Goal: Task Accomplishment & Management: Manage account settings

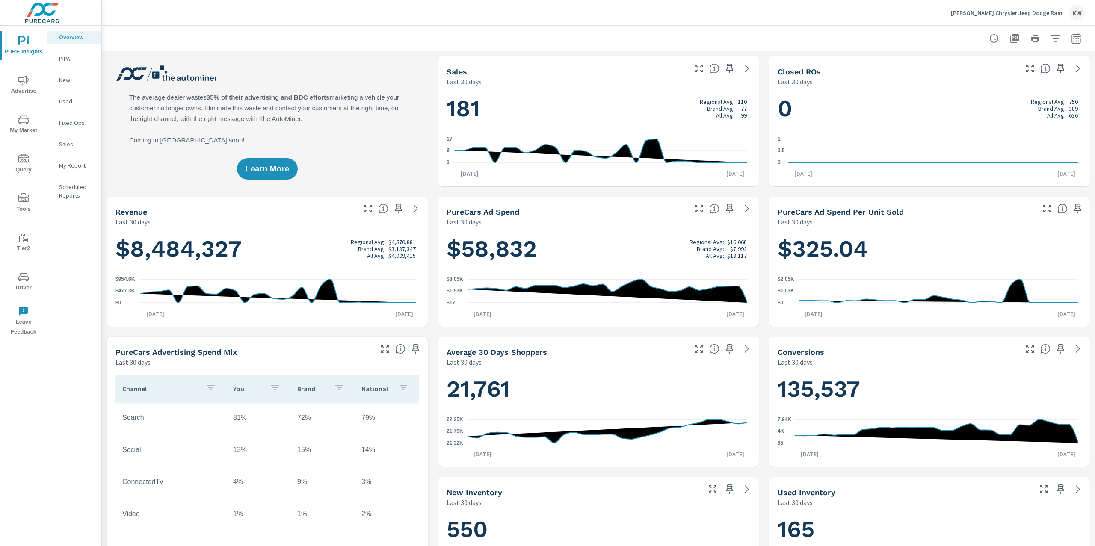
click at [1021, 12] on p "Ancira Chrysler Jeep Dodge Ram" at bounding box center [1007, 13] width 112 height 8
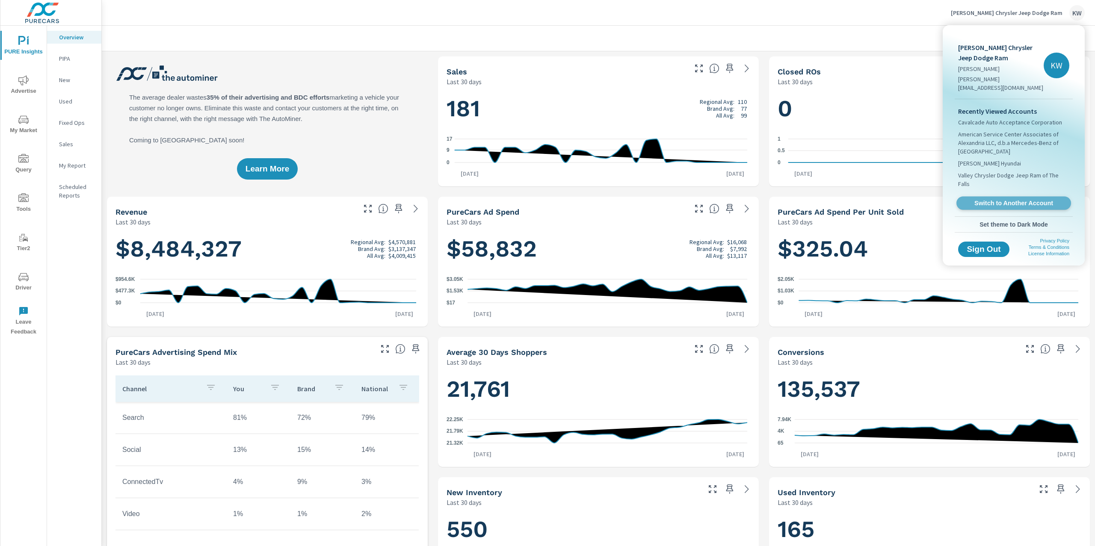
click at [1000, 199] on span "Switch to Another Account" at bounding box center [1013, 203] width 105 height 8
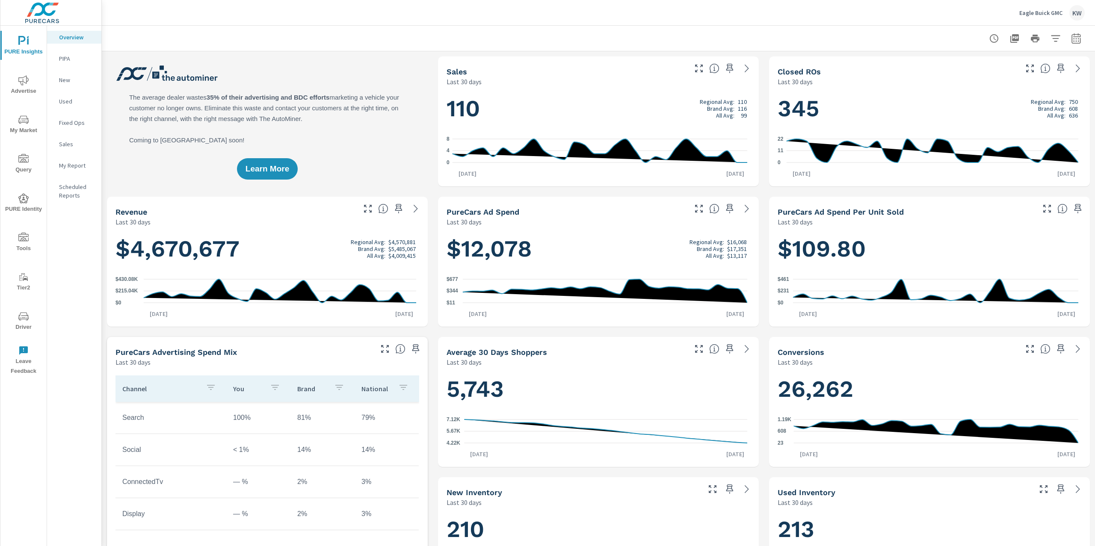
scroll to position [0, 0]
click at [71, 163] on p "My Report" at bounding box center [77, 165] width 36 height 9
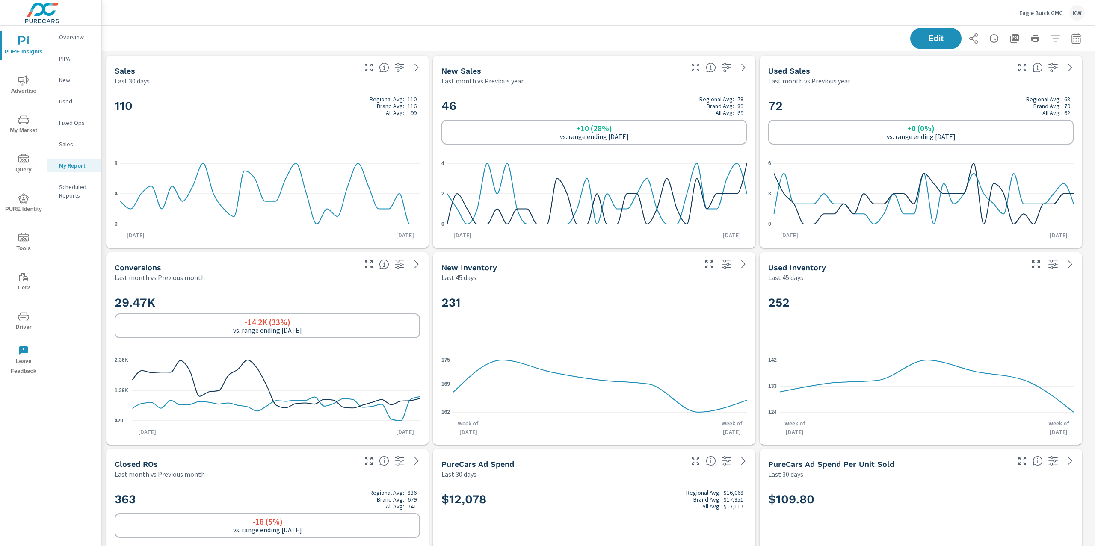
scroll to position [0, 0]
click at [1026, 14] on p "Eagle Buick GMC" at bounding box center [1040, 13] width 43 height 8
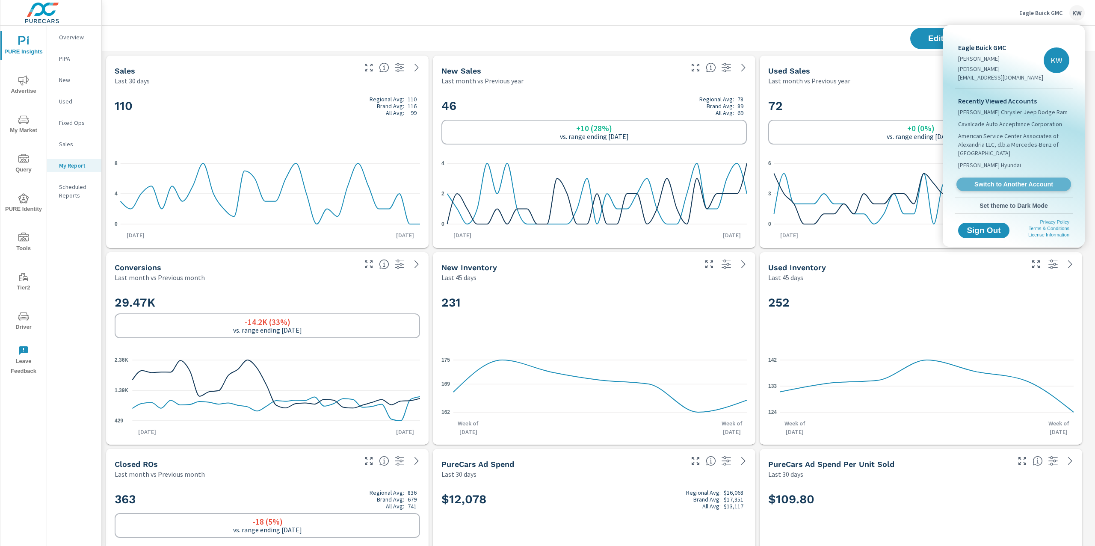
click at [1004, 181] on span "Switch to Another Account" at bounding box center [1013, 185] width 105 height 8
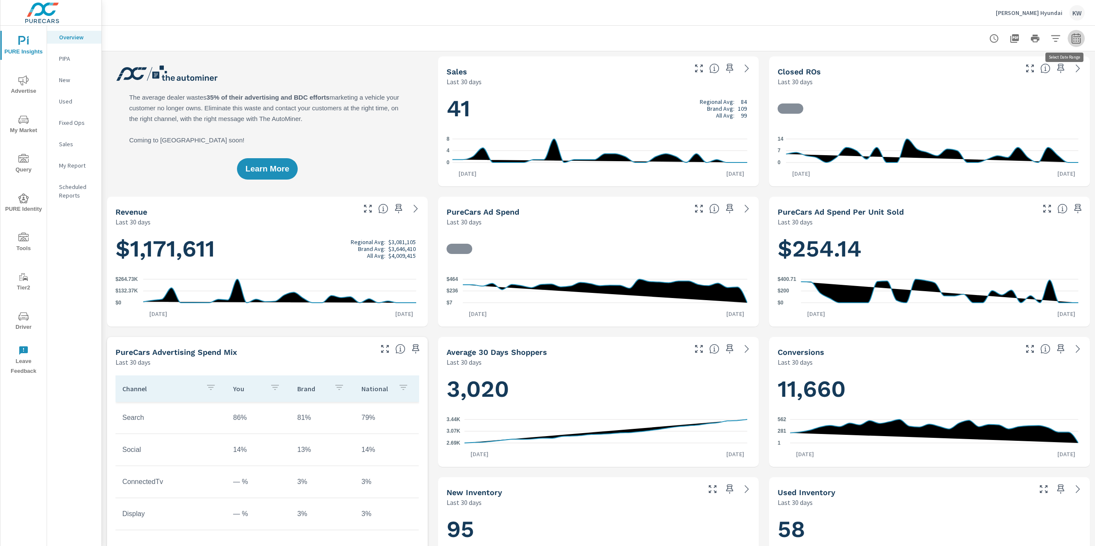
click at [1070, 44] on button "button" at bounding box center [1076, 38] width 17 height 17
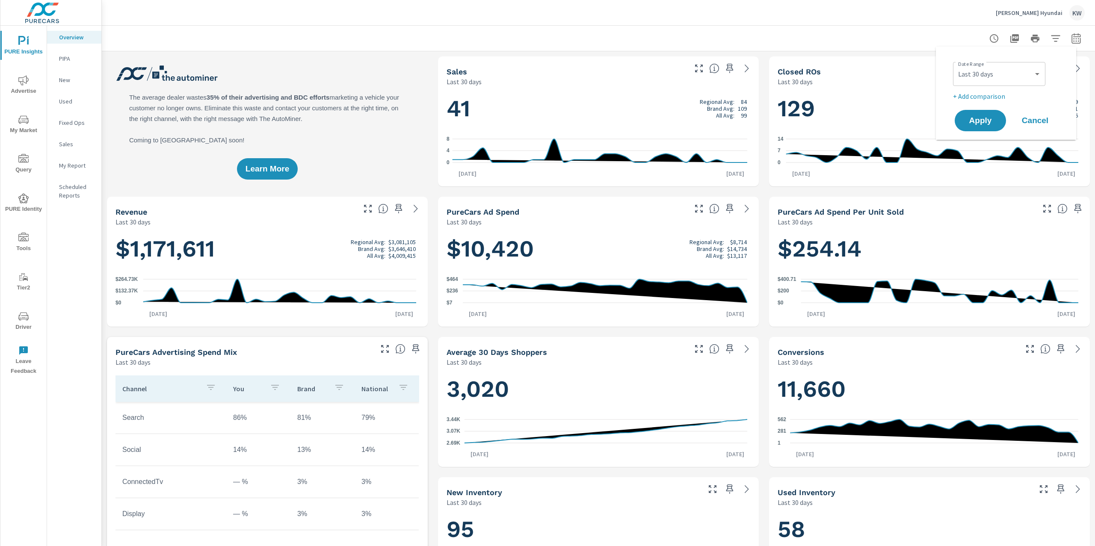
scroll to position [0, 0]
click at [1021, 79] on select "Custom Yesterday Last week Last 7 days Last 14 days Last 30 days Last 45 days L…" at bounding box center [1000, 73] width 86 height 17
click at [957, 65] on select "Custom [DATE] Last week Last 7 days Last 14 days Last 30 days Last 45 days Last…" at bounding box center [1000, 73] width 86 height 17
select select "Last month"
click at [981, 122] on span "Apply" at bounding box center [980, 121] width 35 height 8
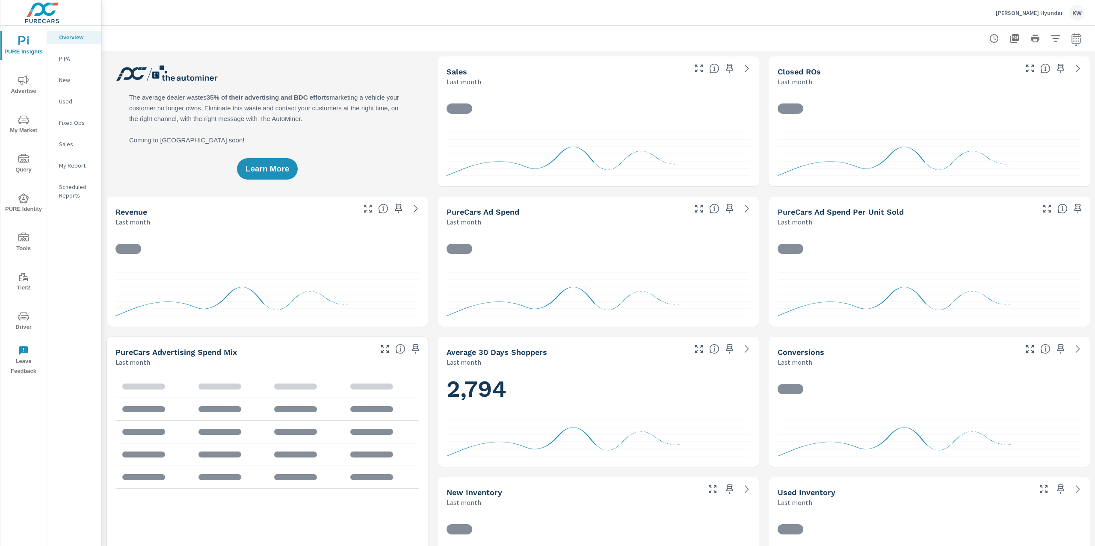
scroll to position [0, 0]
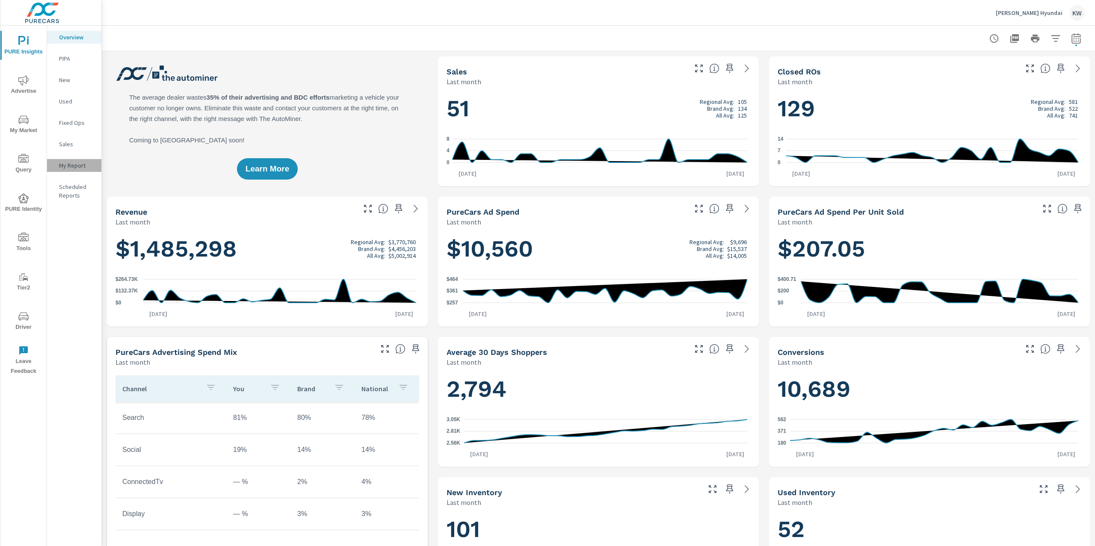
click at [70, 161] on p "My Report" at bounding box center [77, 165] width 36 height 9
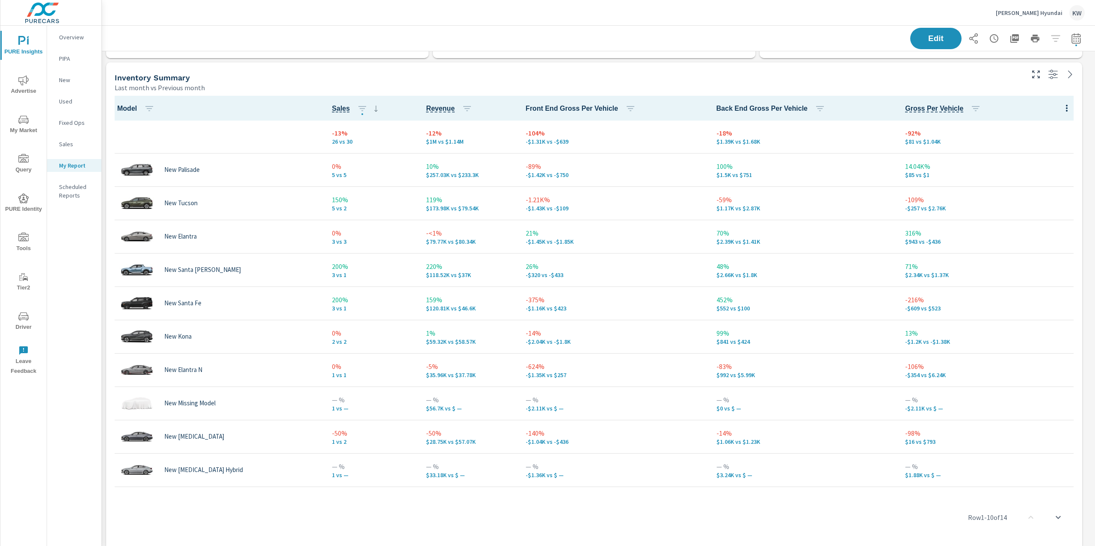
scroll to position [386, 0]
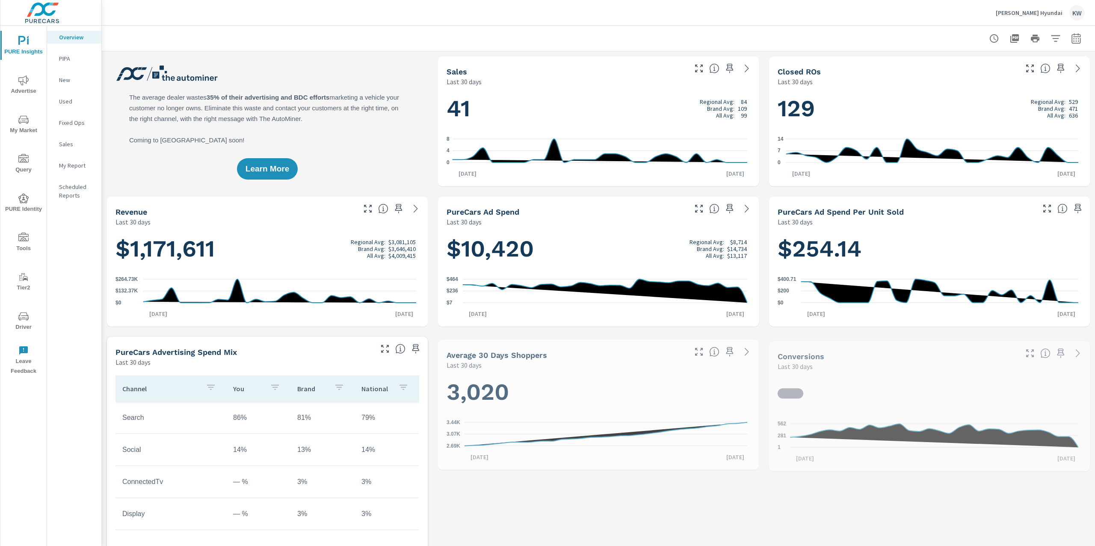
scroll to position [0, 0]
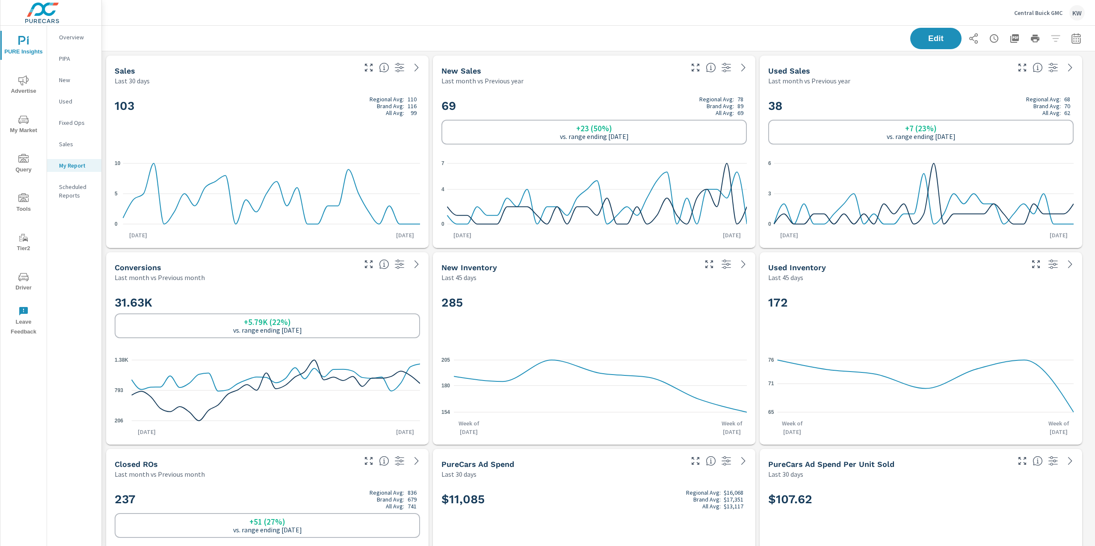
scroll to position [0, 0]
click at [1070, 29] on div "Edit" at bounding box center [997, 38] width 175 height 21
click at [1068, 44] on button "button" at bounding box center [1076, 38] width 17 height 17
click at [1001, 79] on select "Custom [DATE] Last week Last 7 days Last 14 days Last 30 days Last 45 days Last…" at bounding box center [1000, 73] width 86 height 17
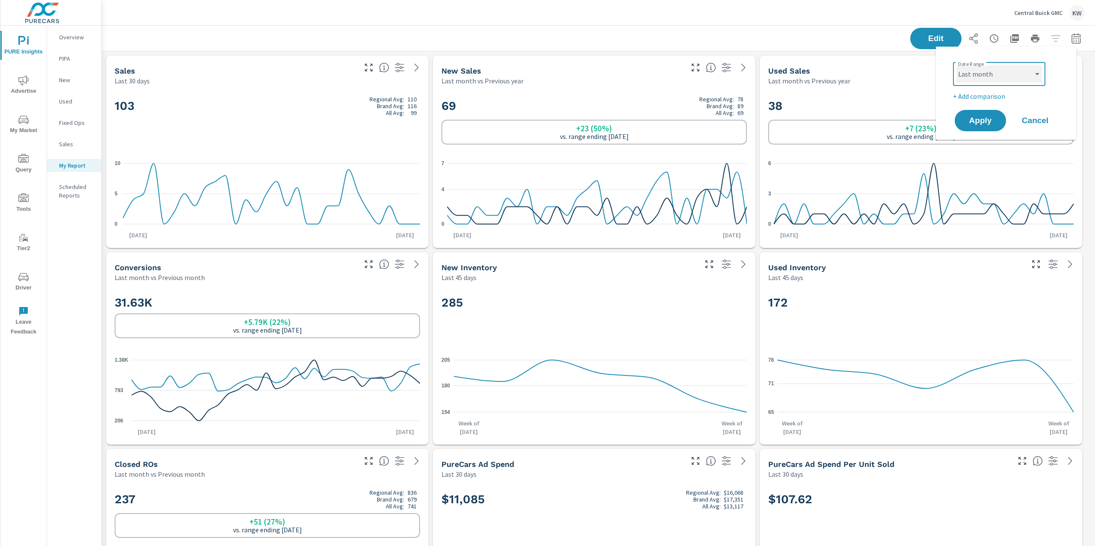
click at [957, 65] on select "Custom [DATE] Last week Last 7 days Last 14 days Last 30 days Last 45 days Last…" at bounding box center [1000, 73] width 86 height 17
select select "Last month"
click at [981, 126] on button "Apply" at bounding box center [980, 121] width 53 height 22
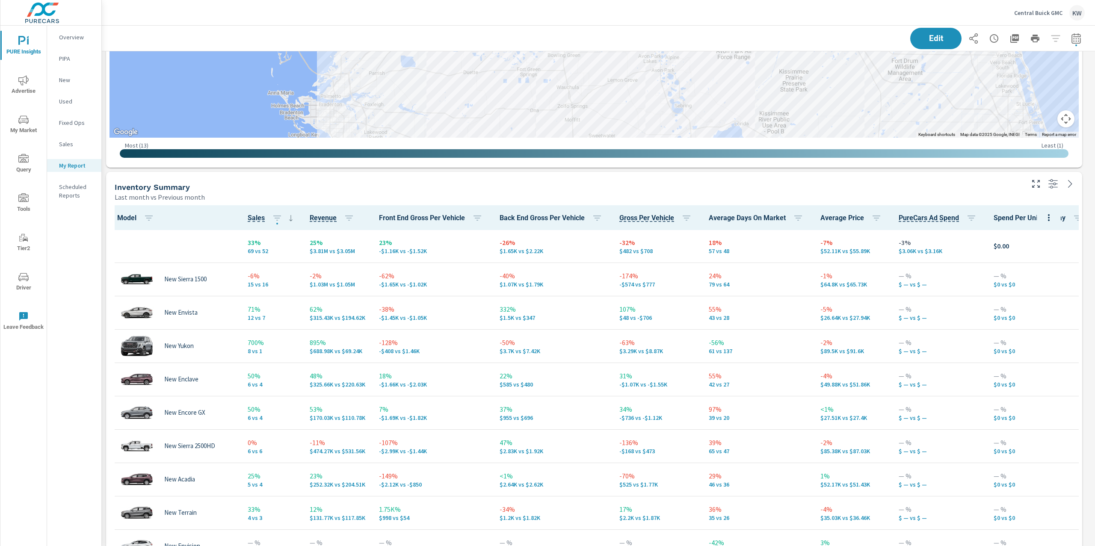
scroll to position [5040, 1003]
click at [1032, 12] on p "Central Buick GMC" at bounding box center [1038, 13] width 48 height 8
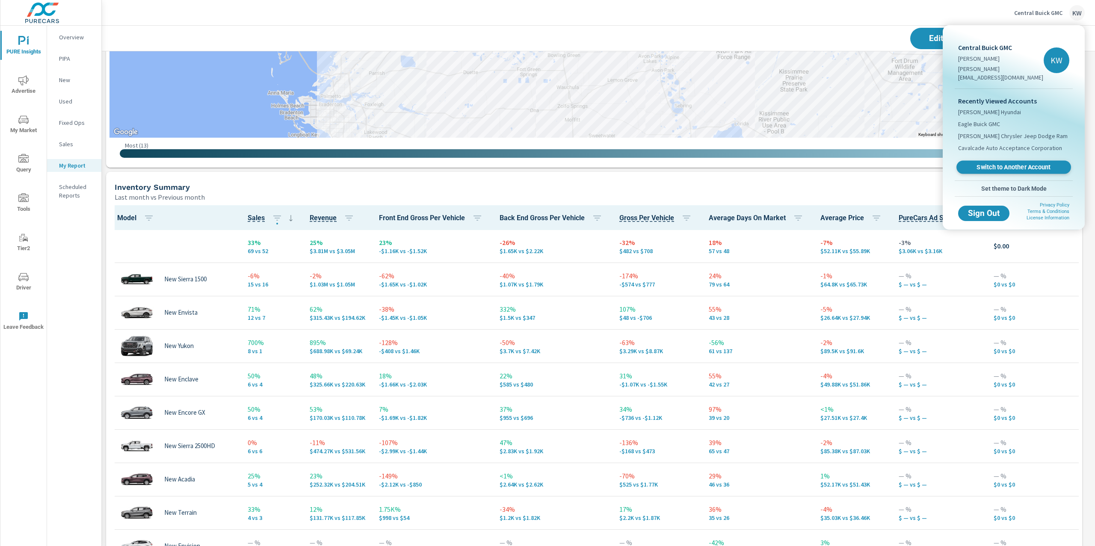
click at [1013, 163] on span "Switch to Another Account" at bounding box center [1013, 167] width 105 height 8
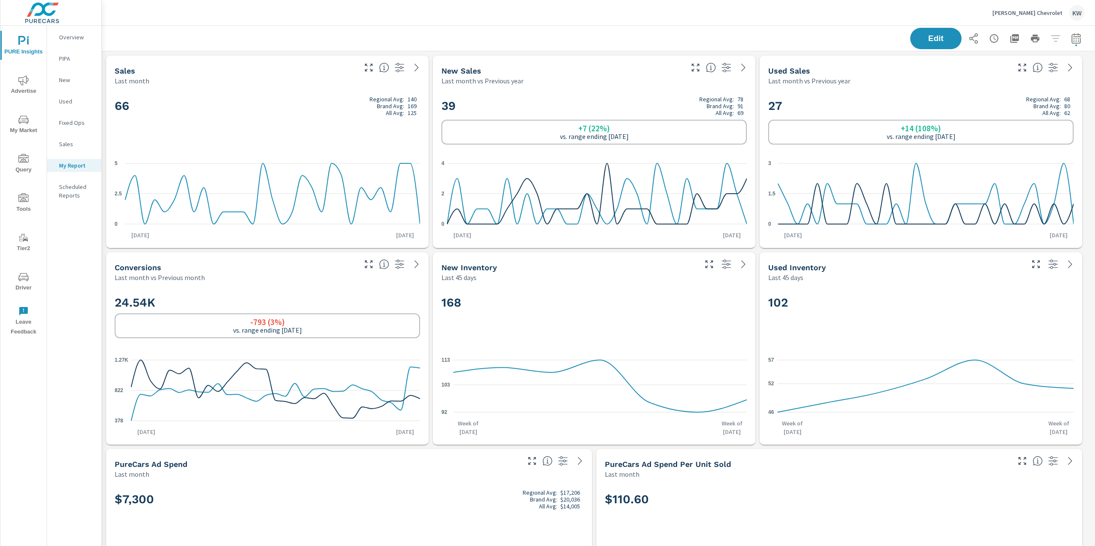
scroll to position [0, 0]
